Goal: Check status: Check status

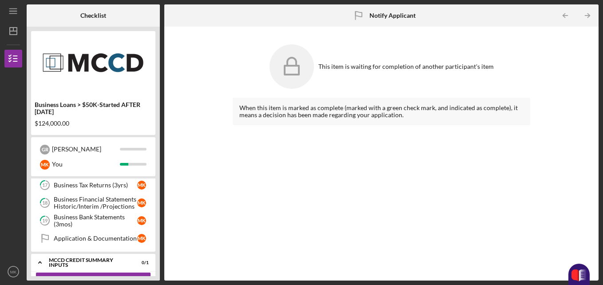
scroll to position [229, 0]
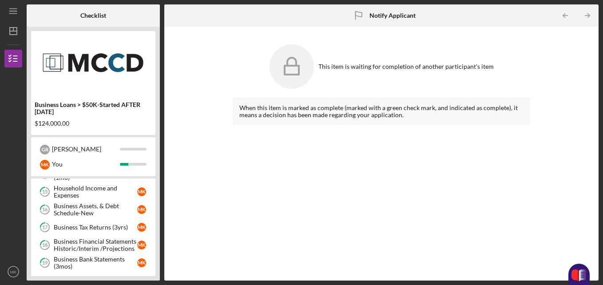
click at [84, 222] on link "17 Business Tax Returns (3yrs) M K" at bounding box center [92, 227] width 115 height 18
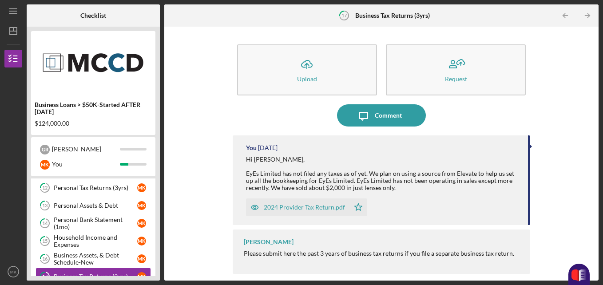
scroll to position [178, 0]
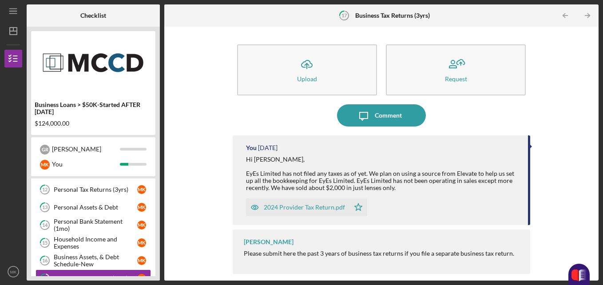
click at [91, 196] on link "12 Personal Tax Returns (3yrs) M K" at bounding box center [92, 190] width 115 height 18
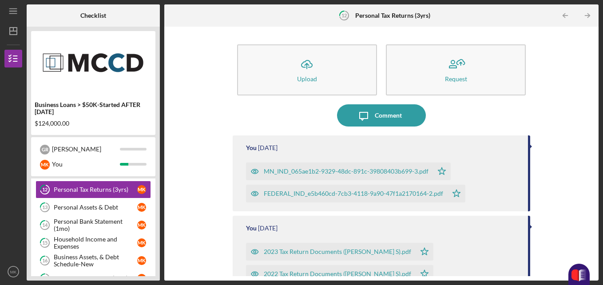
click at [317, 173] on div "MN_IND_065ae1b2-9329-48dc-891c-39808403b699-3.pdf" at bounding box center [346, 171] width 165 height 7
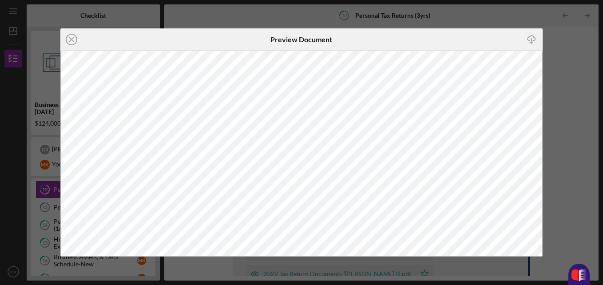
click at [74, 38] on icon "Icon/Close" at bounding box center [71, 39] width 22 height 22
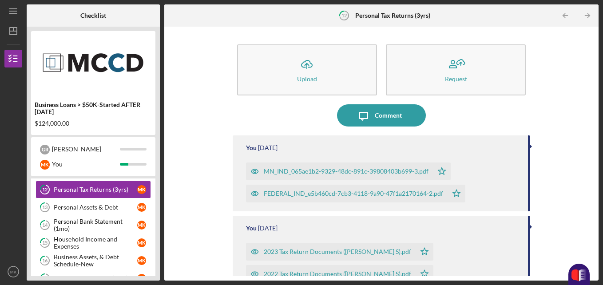
click at [308, 195] on div "FEDERAL_IND_e5b460cd-7cb3-4118-9a90-47f1a2170164-2.pdf" at bounding box center [353, 193] width 179 height 7
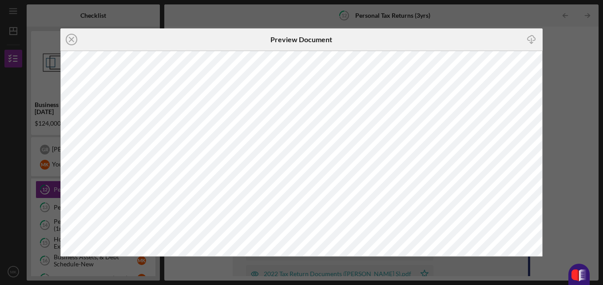
click at [73, 42] on line at bounding box center [71, 39] width 4 height 4
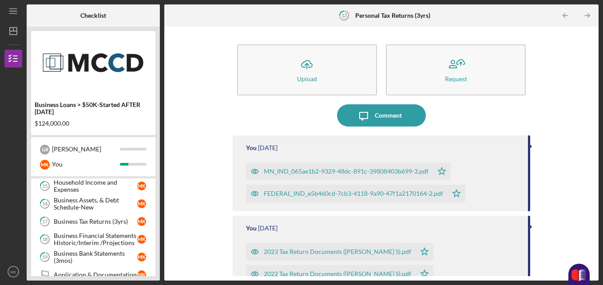
scroll to position [236, 0]
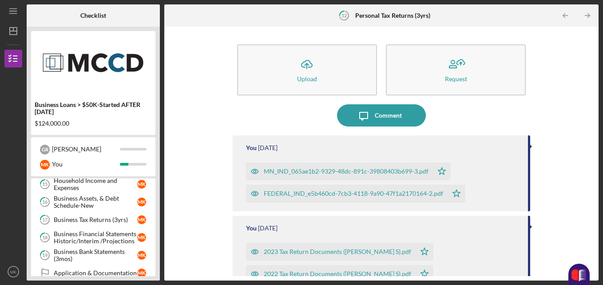
click at [89, 248] on div "Business Bank Statements (3mos)" at bounding box center [95, 255] width 83 height 14
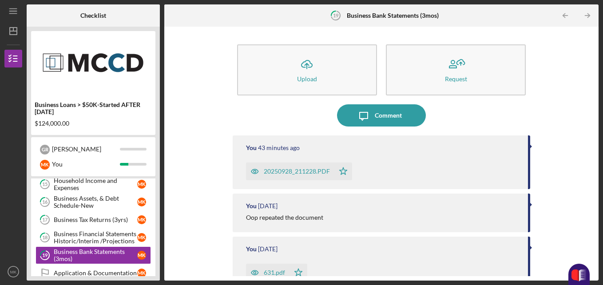
click at [285, 169] on div "20250928_211228.PDF" at bounding box center [297, 171] width 66 height 7
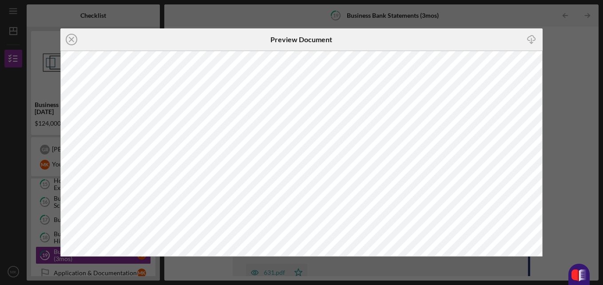
click at [72, 41] on line at bounding box center [71, 39] width 4 height 4
